Goal: Information Seeking & Learning: Check status

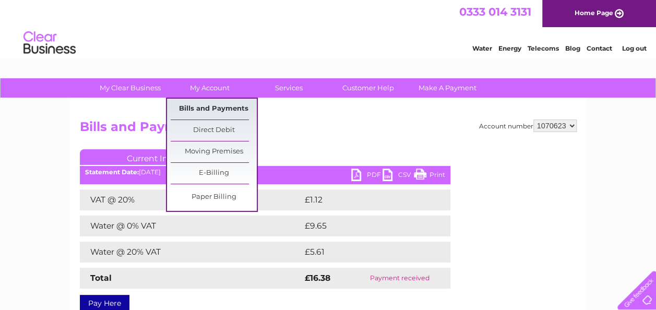
click at [200, 110] on link "Bills and Payments" at bounding box center [214, 109] width 86 height 21
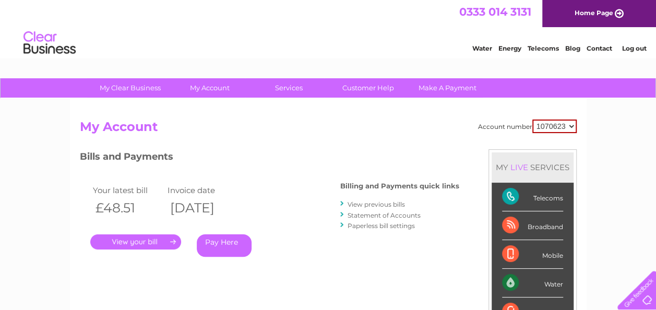
click at [368, 207] on link "View previous bills" at bounding box center [376, 204] width 57 height 8
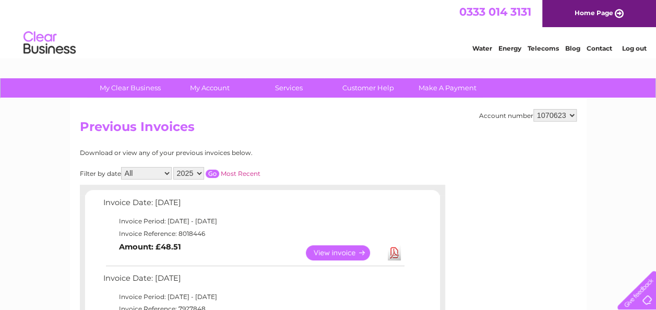
click at [352, 254] on link "View" at bounding box center [344, 252] width 77 height 15
